Goal: Communication & Community: Ask a question

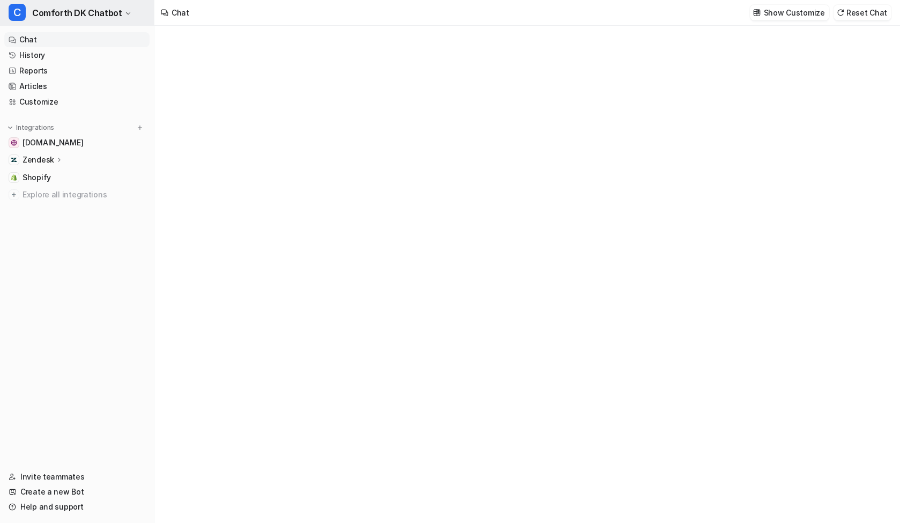
type textarea "**********"
click at [71, 16] on span "Comforth DK Chatbot" at bounding box center [76, 12] width 89 height 15
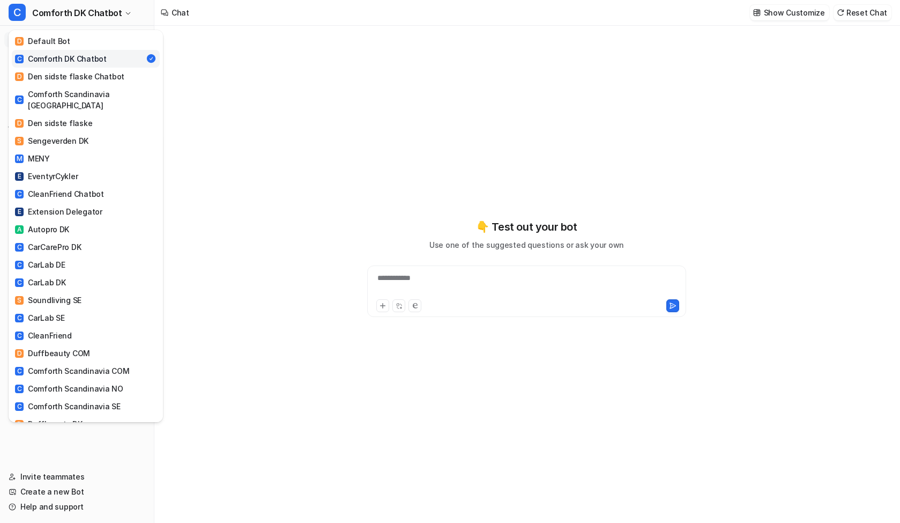
click at [74, 61] on div "C Comforth DK Chatbot" at bounding box center [61, 58] width 92 height 11
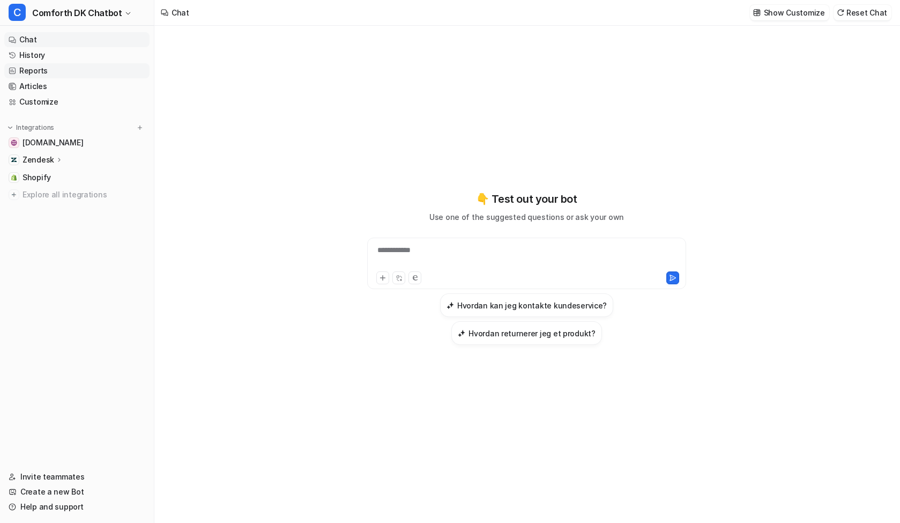
click at [39, 71] on link "Reports" at bounding box center [76, 70] width 145 height 15
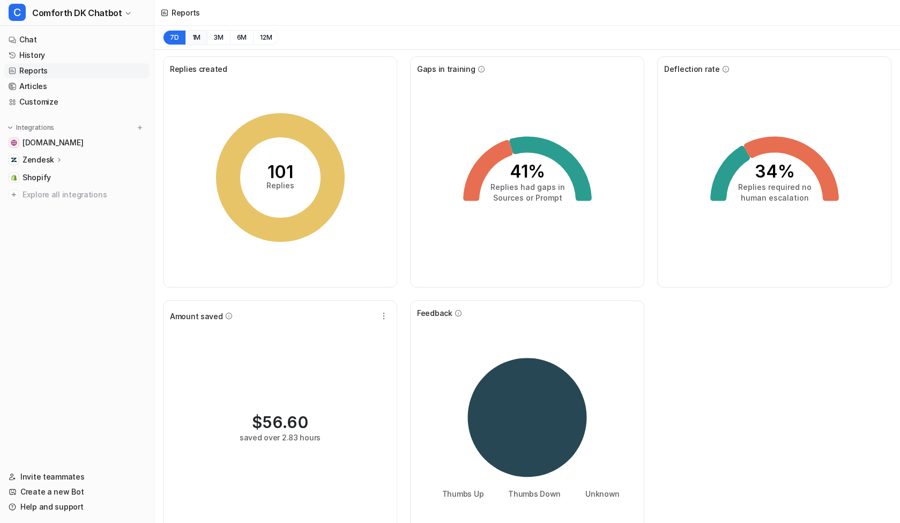
click at [194, 40] on button "1M" at bounding box center [196, 37] width 22 height 15
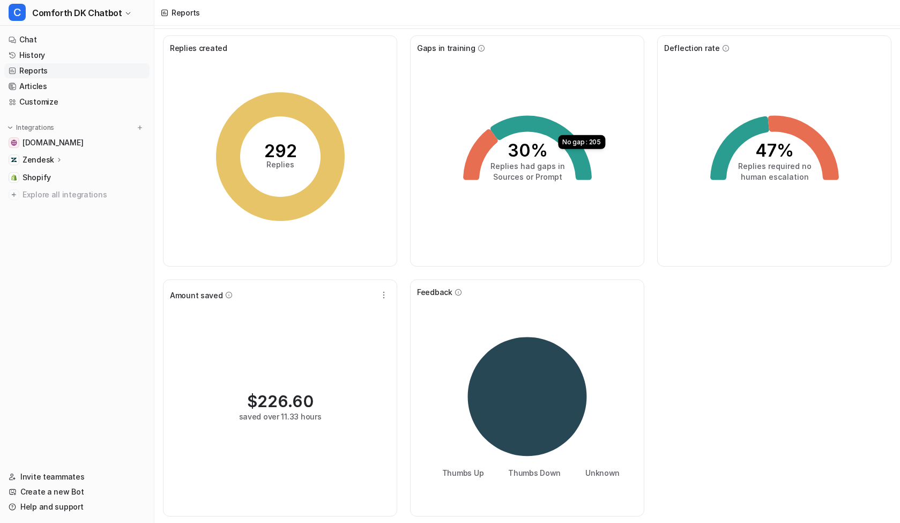
scroll to position [21, 0]
click at [339, 164] on icon at bounding box center [280, 156] width 129 height 129
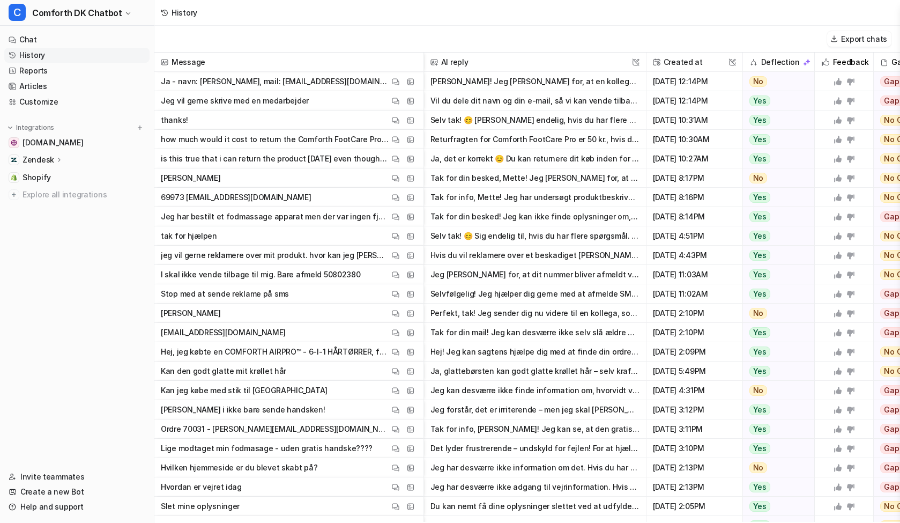
click at [236, 78] on p "Ja - navn: [PERSON_NAME], mail: [EMAIL_ADDRESS][DOMAIN_NAME]" at bounding box center [275, 81] width 228 height 19
click at [397, 81] on img at bounding box center [396, 82] width 8 height 8
click at [466, 141] on button "Returfragten for Comforth FootCare Pro er 50 kr., hvis du benytter vores returl…" at bounding box center [534, 139] width 209 height 19
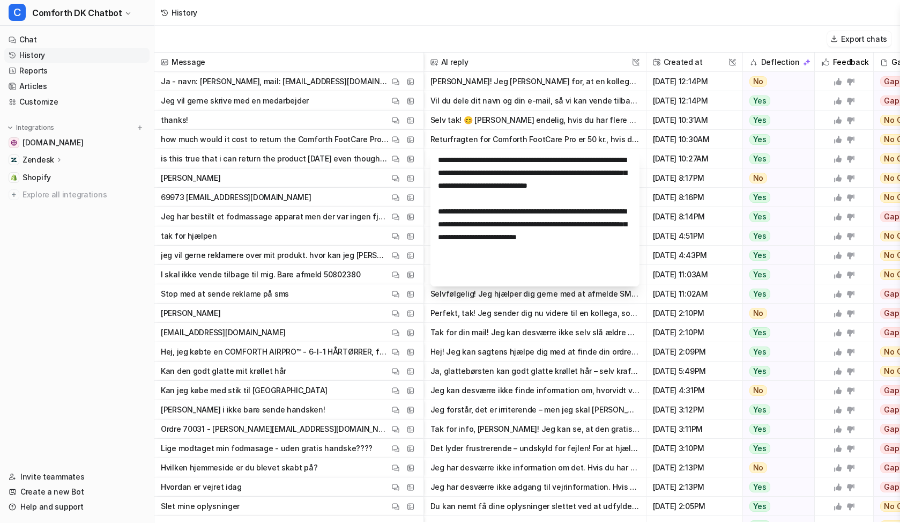
click at [326, 217] on p "Jeg har bestilt et fodmassage apparat men der var ingen fjernbetjening med til …" at bounding box center [275, 216] width 228 height 19
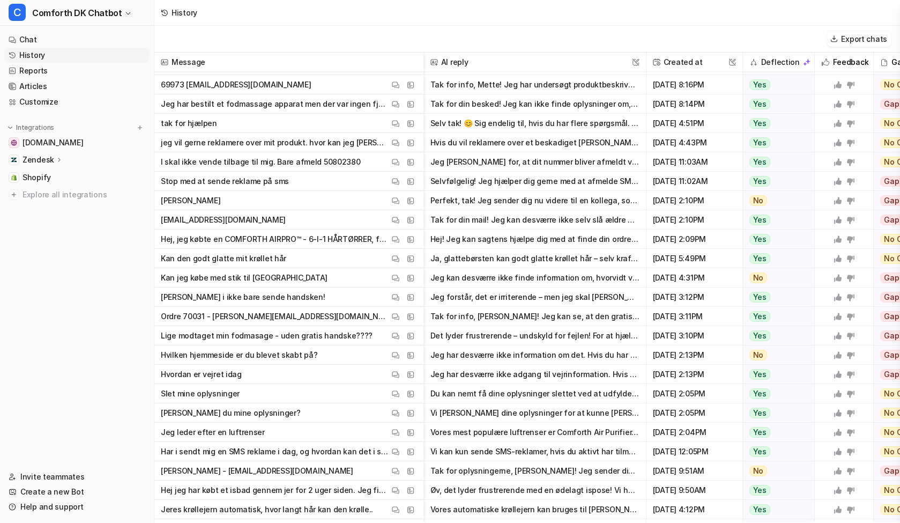
scroll to position [114, 0]
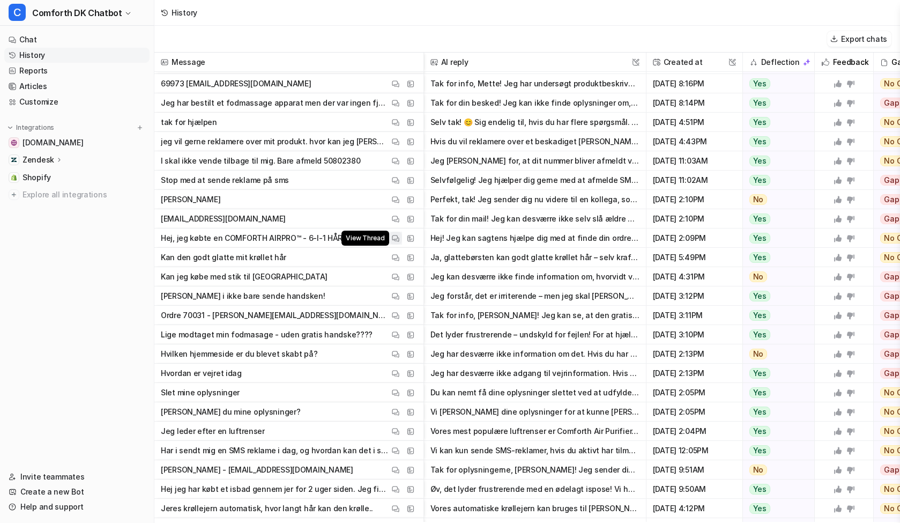
click at [396, 237] on img at bounding box center [396, 238] width 8 height 8
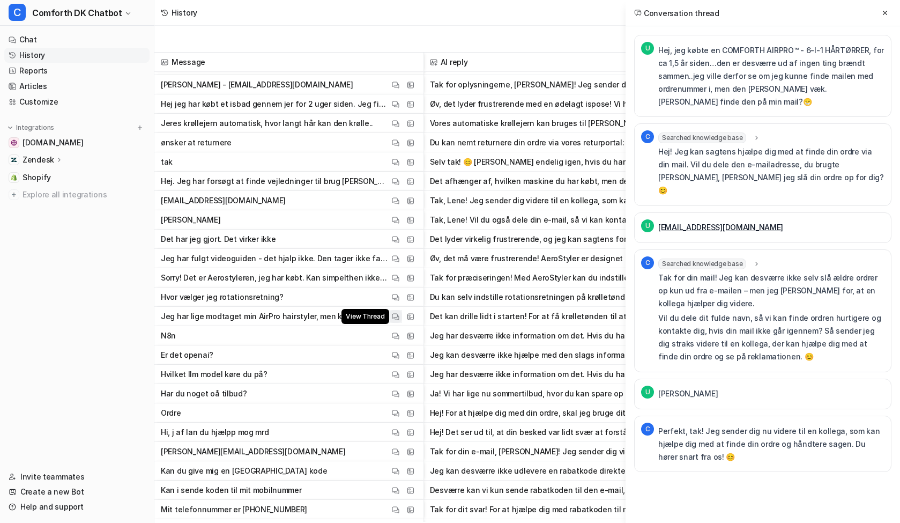
scroll to position [499, 1]
click at [398, 279] on img at bounding box center [396, 277] width 8 height 8
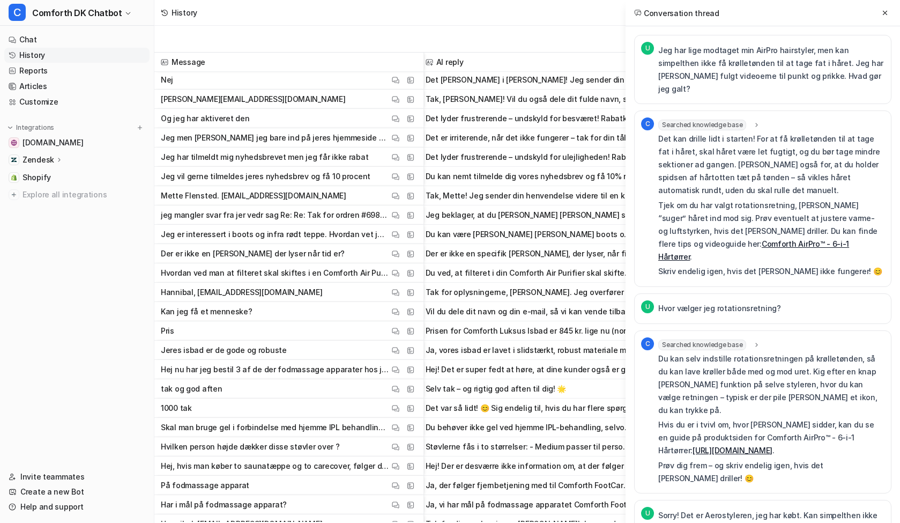
scroll to position [1025, 5]
click at [398, 352] on img at bounding box center [396, 350] width 8 height 8
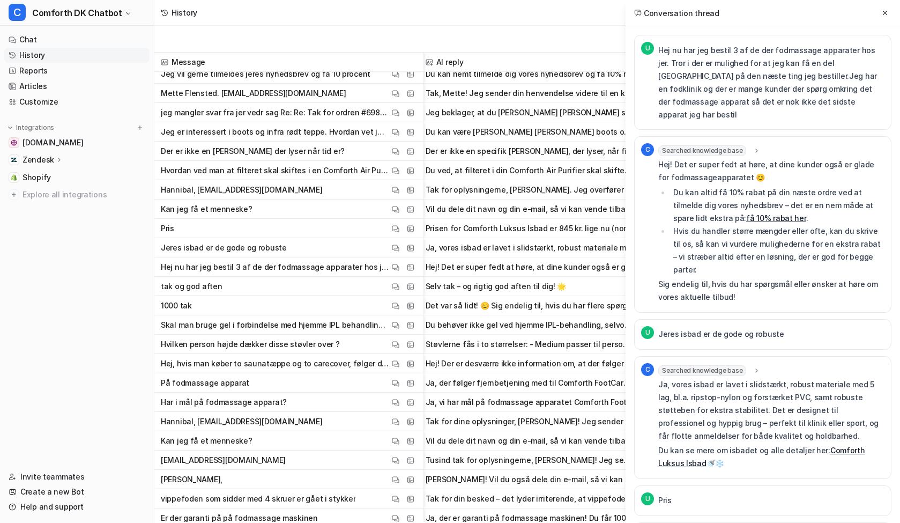
scroll to position [1011, 5]
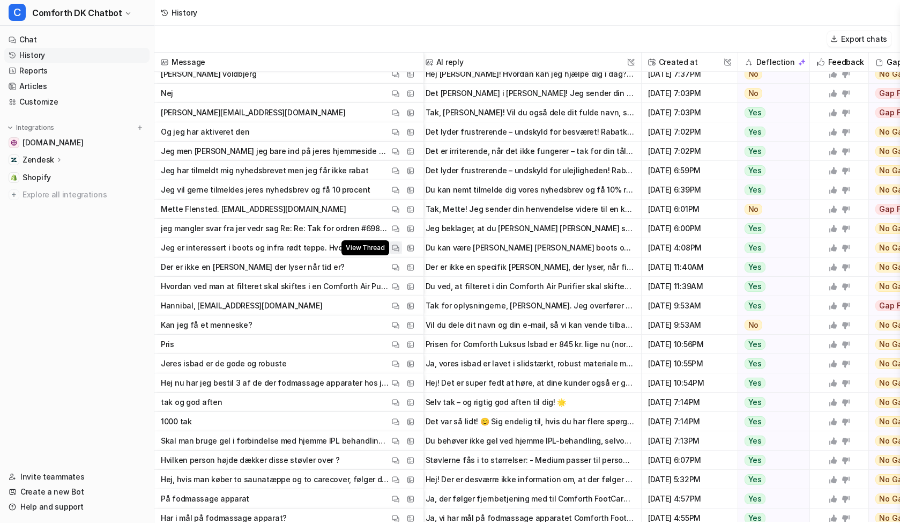
click at [396, 245] on img at bounding box center [396, 248] width 8 height 8
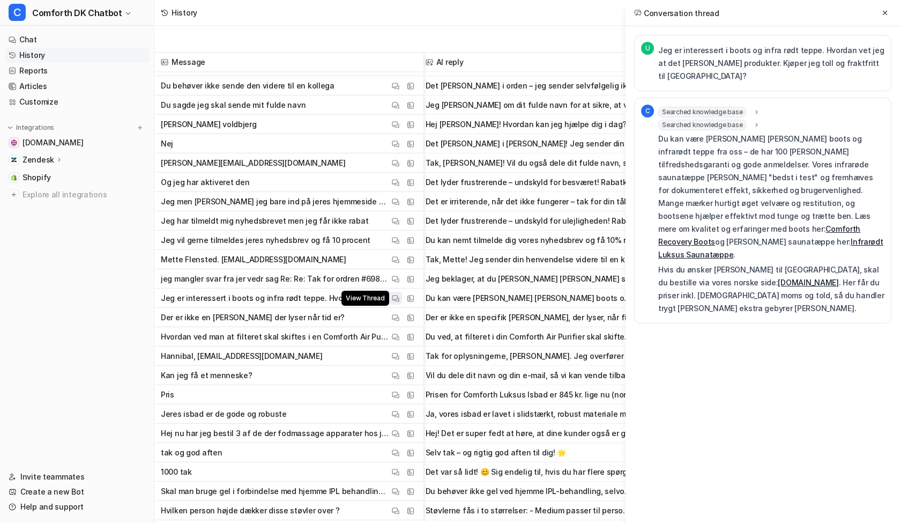
scroll to position [960, 5]
click at [395, 262] on img at bounding box center [396, 260] width 8 height 8
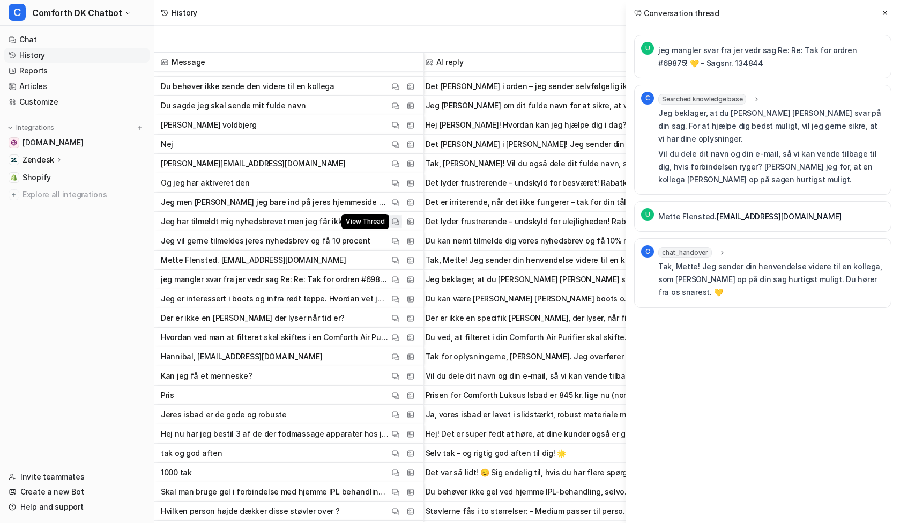
click at [393, 224] on img at bounding box center [396, 222] width 8 height 8
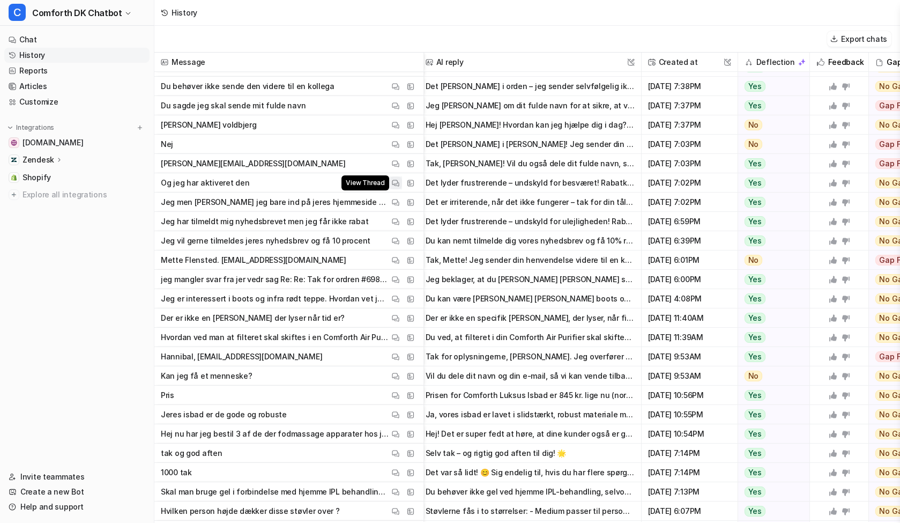
click at [399, 183] on button "View Thread" at bounding box center [395, 182] width 13 height 13
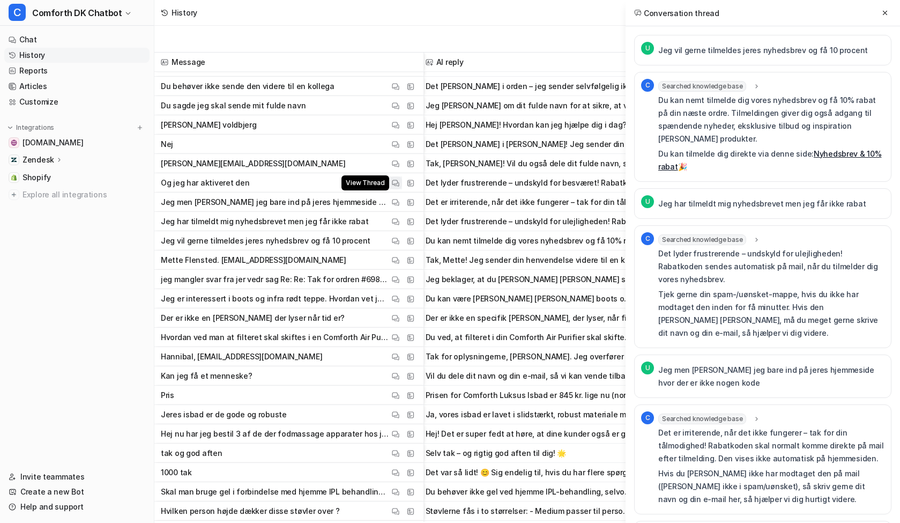
scroll to position [894, 5]
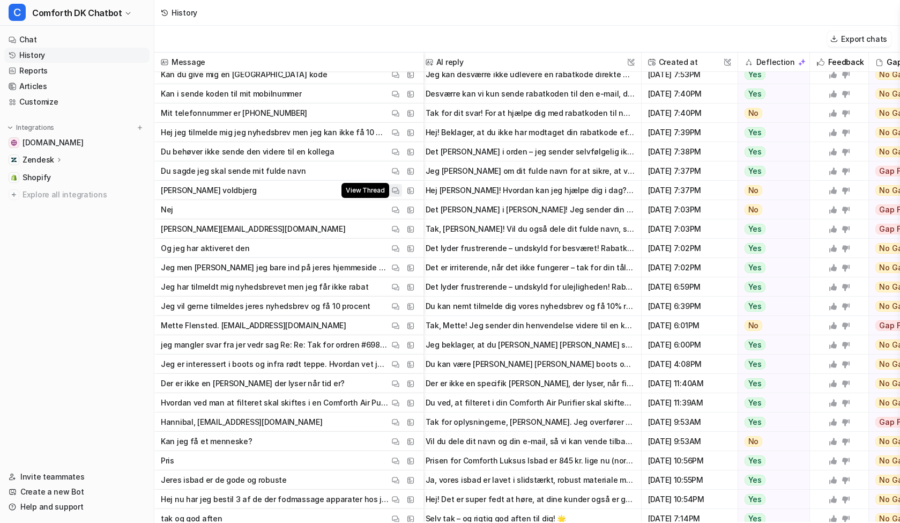
click at [393, 189] on img at bounding box center [396, 191] width 8 height 8
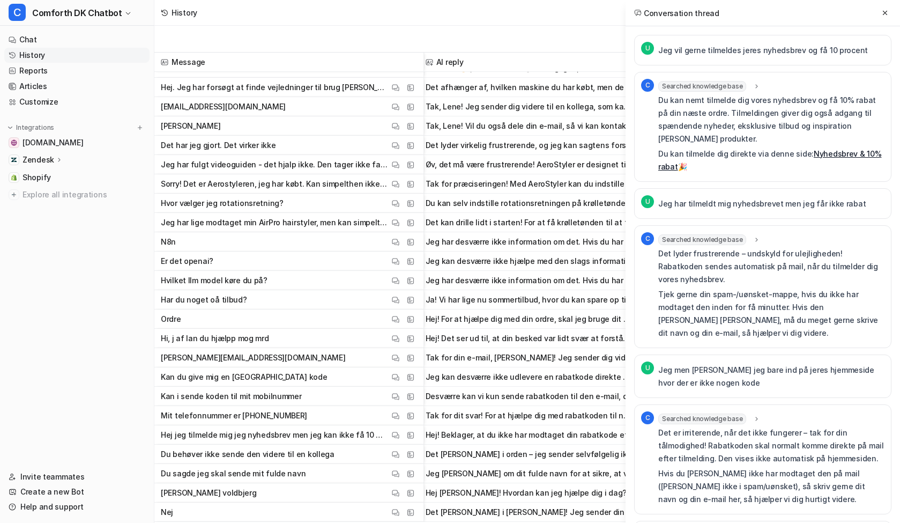
scroll to position [592, 7]
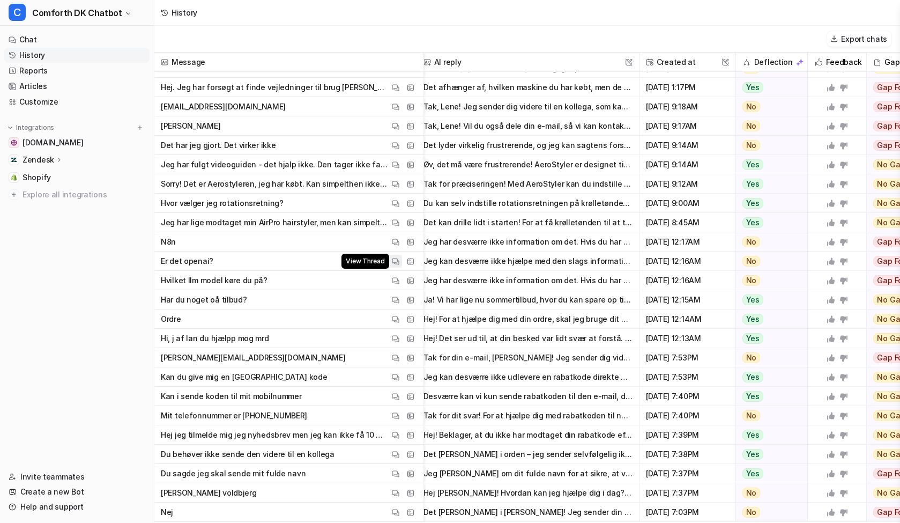
click at [394, 262] on img at bounding box center [396, 261] width 8 height 8
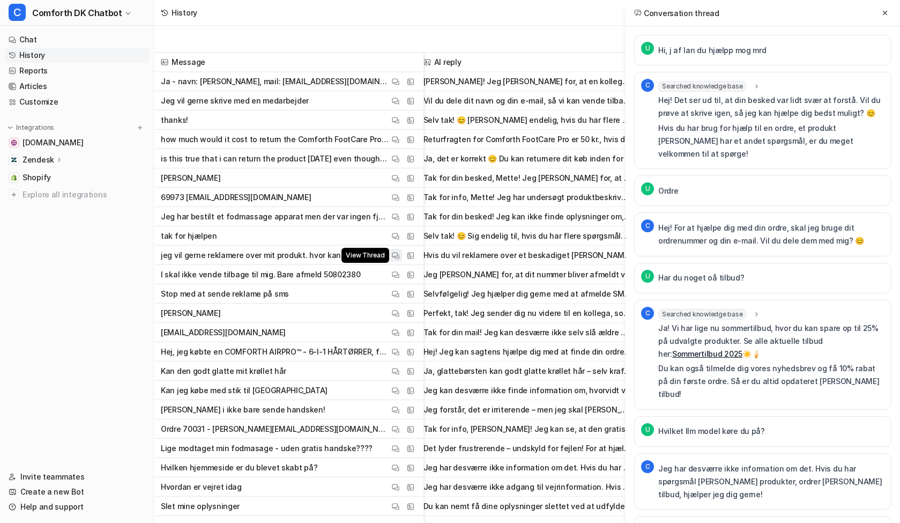
scroll to position [0, 7]
click at [107, 14] on span "Comforth DK Chatbot" at bounding box center [76, 12] width 89 height 15
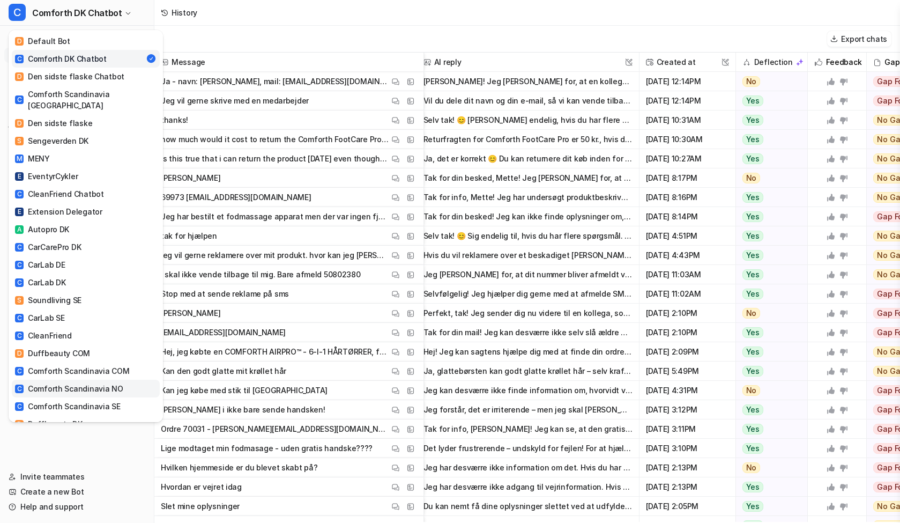
scroll to position [0, 0]
click at [109, 62] on link "C Comforth DK Chatbot" at bounding box center [86, 59] width 148 height 18
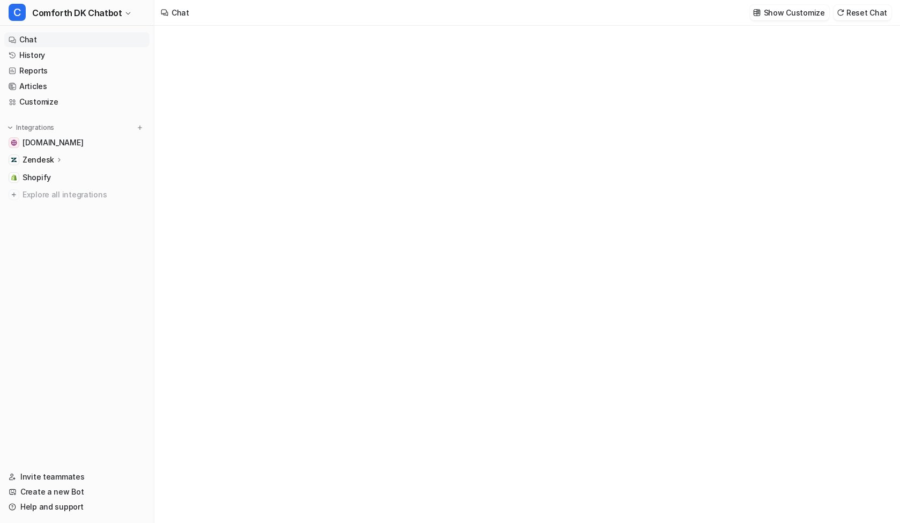
type textarea "**********"
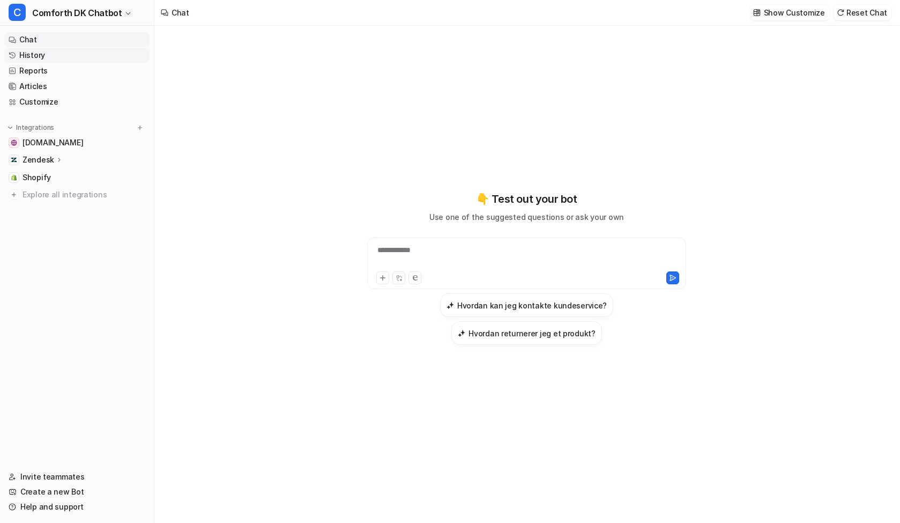
click at [58, 58] on link "History" at bounding box center [76, 55] width 145 height 15
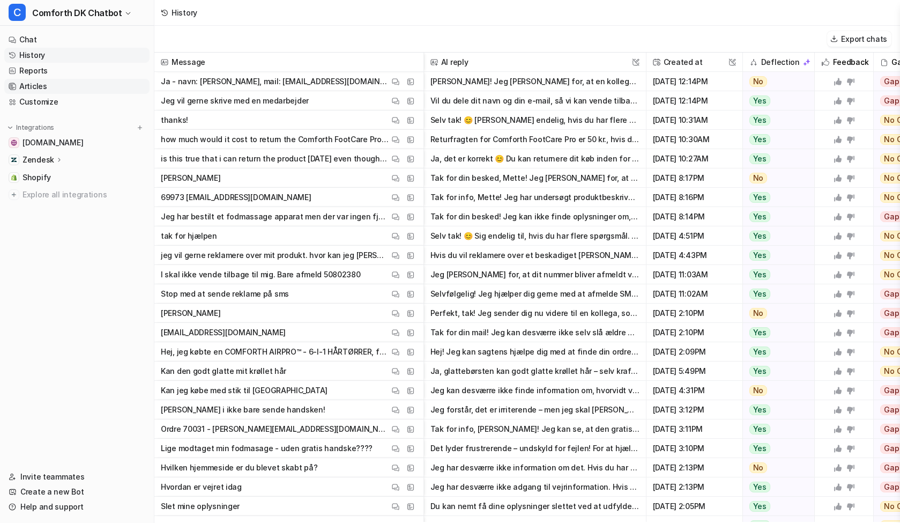
click at [47, 89] on link "Articles" at bounding box center [76, 86] width 145 height 15
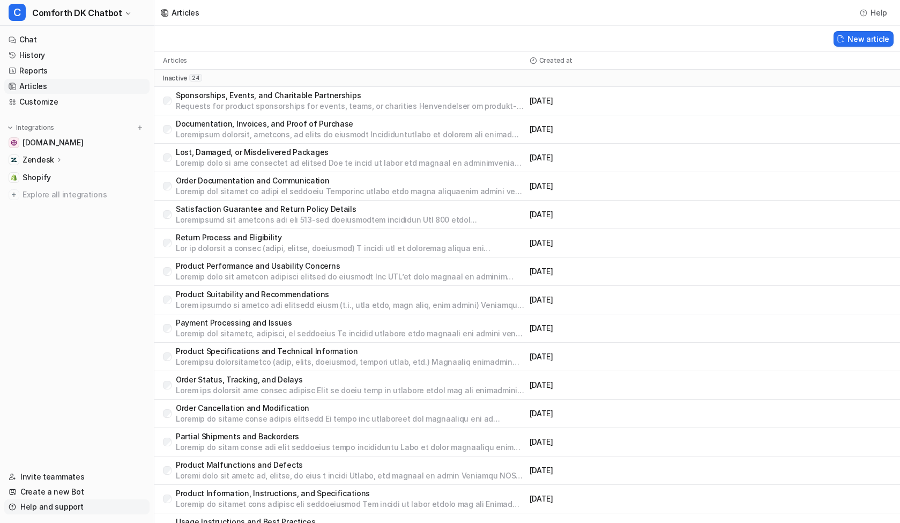
click at [64, 508] on link "Help and support" at bounding box center [76, 506] width 145 height 15
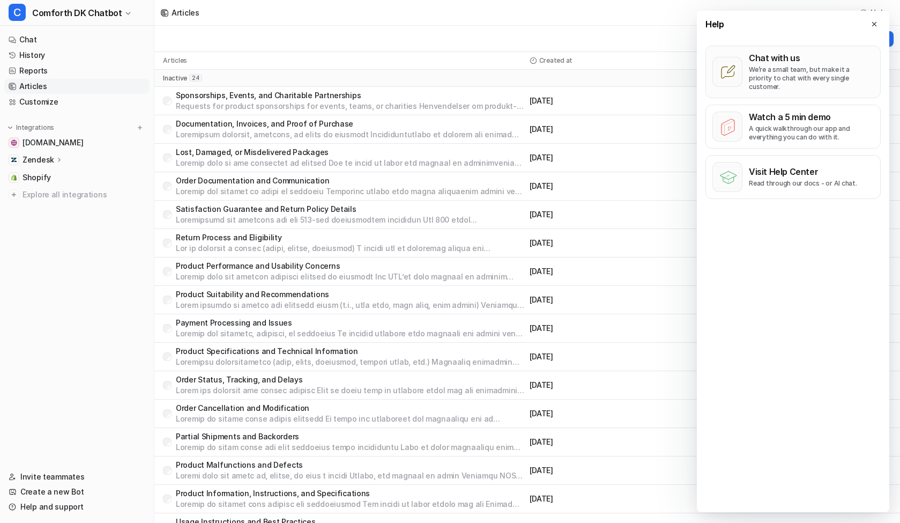
click at [800, 76] on p "We’re a small team, but make it a priority to chat with every single customer." at bounding box center [811, 78] width 125 height 26
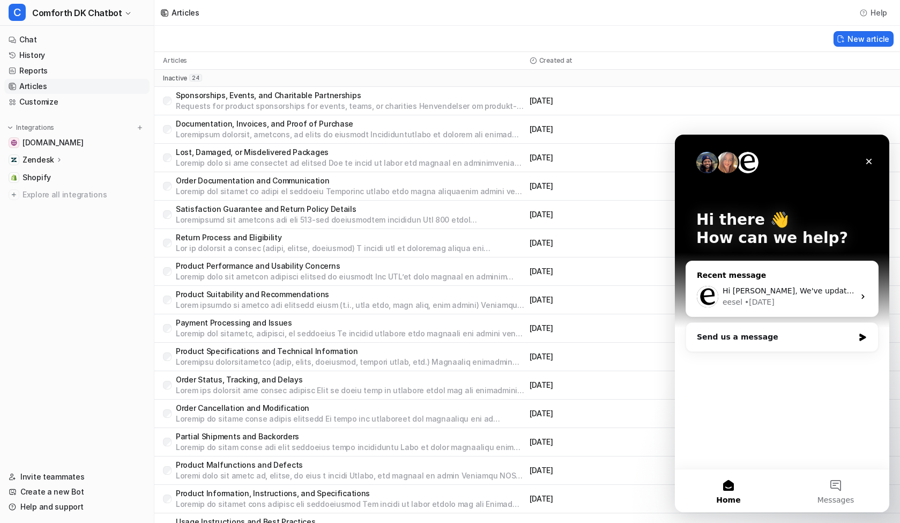
click at [810, 300] on div "eesel • [DATE]" at bounding box center [788, 301] width 132 height 11
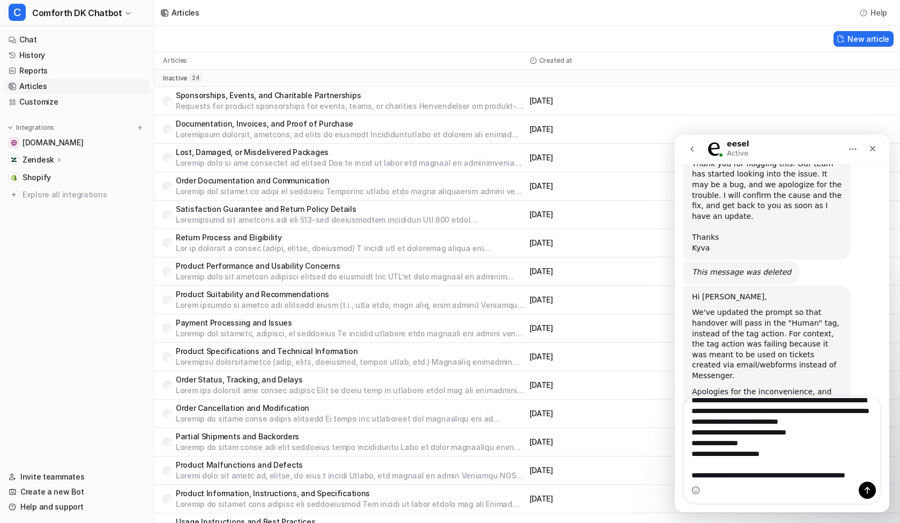
scroll to position [84, 0]
type textarea "**********"
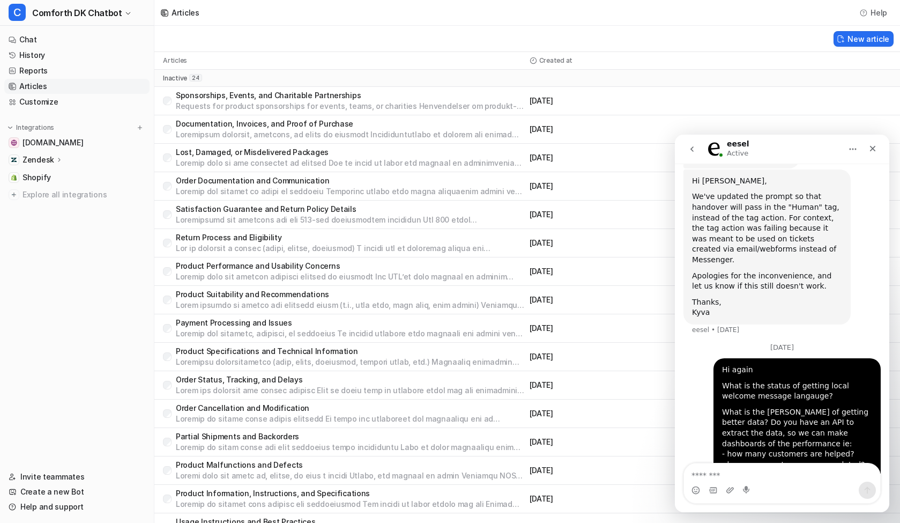
scroll to position [1010, 0]
